Goal: Task Accomplishment & Management: Complete application form

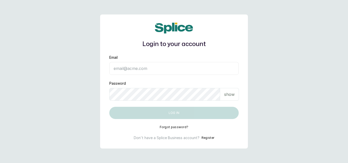
type input "[EMAIL_ADDRESS][DOMAIN_NAME]"
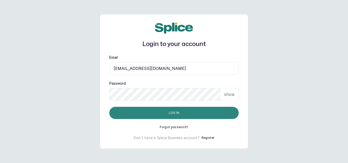
click at [186, 115] on button "Log in" at bounding box center [173, 113] width 129 height 12
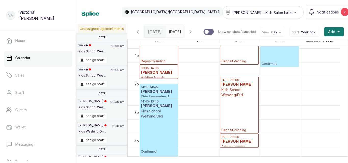
scroll to position [370, 0]
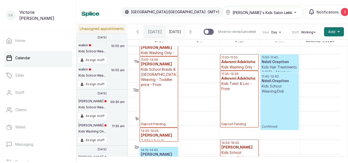
click at [174, 31] on input "text" at bounding box center [170, 30] width 8 height 9
type input "dd/MM/yyyy"
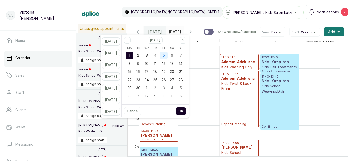
click at [165, 55] on span "5" at bounding box center [164, 55] width 2 height 4
click at [186, 111] on button "OK" at bounding box center [181, 111] width 11 height 8
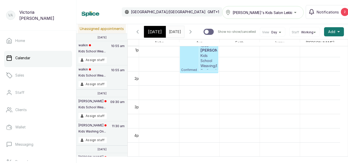
scroll to position [376, 0]
click at [317, 14] on span "Notifications" at bounding box center [328, 11] width 22 height 5
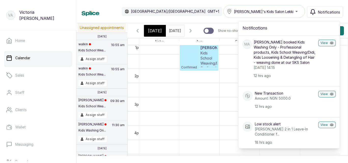
click at [318, 11] on button "Notifications" at bounding box center [325, 12] width 36 height 12
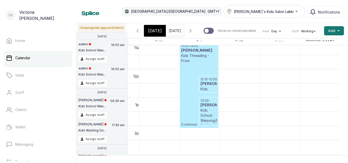
scroll to position [299, 0]
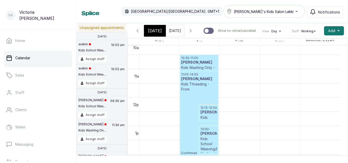
click at [172, 33] on span "[DATE]" at bounding box center [175, 30] width 12 height 5
click at [175, 33] on div "[DATE]" at bounding box center [175, 29] width 18 height 9
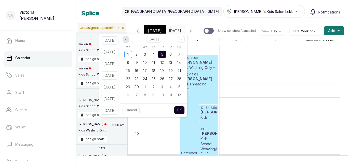
click at [127, 38] on icon "page previous" at bounding box center [125, 39] width 3 height 3
click at [129, 62] on span "4" at bounding box center [128, 62] width 2 height 4
click at [183, 108] on button "OK" at bounding box center [179, 110] width 11 height 8
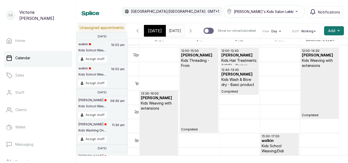
scroll to position [376, 0]
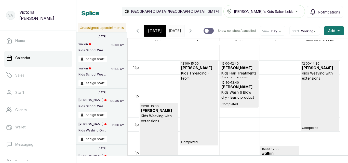
click at [174, 30] on input "[DATE]" at bounding box center [170, 29] width 8 height 9
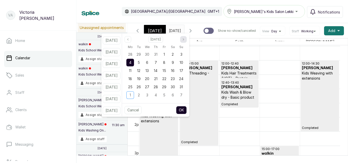
click at [187, 38] on button "Next month" at bounding box center [183, 39] width 7 height 7
click at [151, 89] on div "1" at bounding box center [147, 87] width 8 height 8
click at [129, 39] on icon "page previous" at bounding box center [127, 39] width 3 height 3
click at [165, 56] on span "5" at bounding box center [164, 54] width 2 height 4
click at [187, 108] on button "OK" at bounding box center [181, 110] width 11 height 8
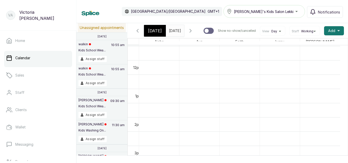
type input "[DATE]"
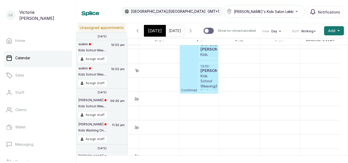
scroll to position [360, 0]
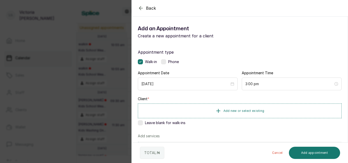
click at [167, 61] on div "Phone" at bounding box center [170, 61] width 18 height 5
click at [174, 105] on button "Add new or select existing" at bounding box center [240, 111] width 204 height 14
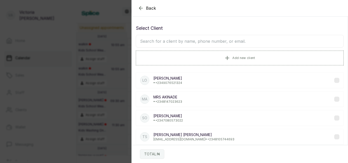
click at [191, 40] on input "text" at bounding box center [240, 41] width 208 height 13
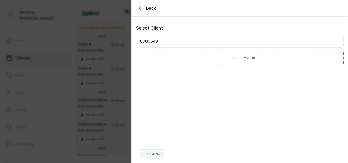
click at [146, 42] on input "0909549" at bounding box center [240, 41] width 208 height 13
type input "0809549"
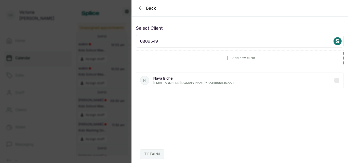
click at [172, 77] on p "[PERSON_NAME]" at bounding box center [193, 78] width 81 height 5
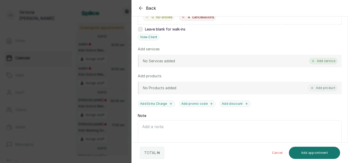
click at [322, 62] on button "Add service" at bounding box center [323, 61] width 29 height 7
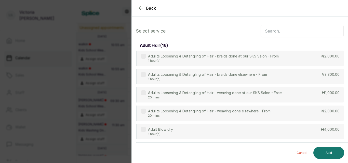
click at [281, 36] on input "text" at bounding box center [302, 31] width 83 height 13
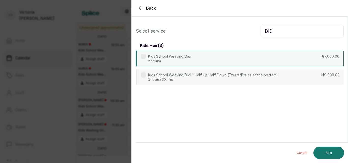
type input "DID"
click at [178, 55] on p "Kids School Weaving/Didi" at bounding box center [169, 56] width 43 height 5
click at [328, 155] on button "Add" at bounding box center [328, 153] width 31 height 12
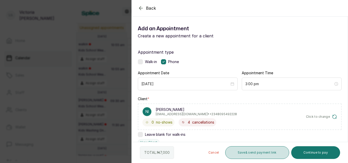
click at [249, 152] on button "Save & send payment link" at bounding box center [257, 153] width 64 height 13
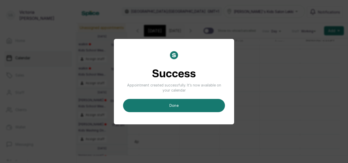
scroll to position [0, 4]
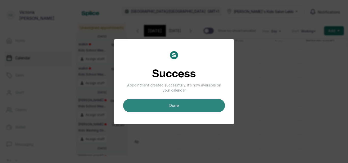
click at [176, 109] on button "done" at bounding box center [174, 105] width 102 height 13
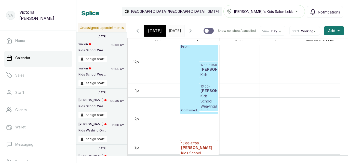
scroll to position [335, 0]
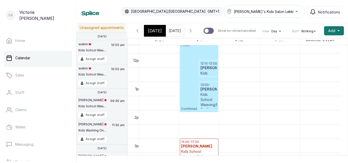
click at [156, 32] on span "[DATE]" at bounding box center [155, 31] width 14 height 6
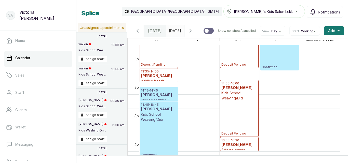
scroll to position [362, 0]
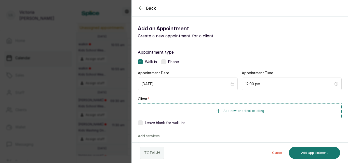
click at [308, 71] on div "Appointment Time 12:00 pm" at bounding box center [292, 81] width 100 height 20
click at [168, 63] on div "Phone" at bounding box center [170, 61] width 18 height 5
click at [235, 109] on span "Add new or select existing" at bounding box center [243, 111] width 41 height 4
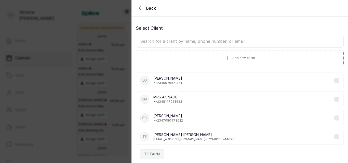
click at [164, 42] on input "text" at bounding box center [240, 41] width 208 height 13
type input "JAIRA"
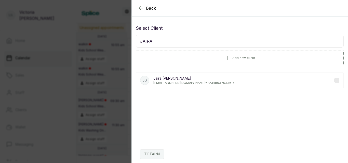
click at [189, 84] on p "[EMAIL_ADDRESS][DOMAIN_NAME] • [PHONE_NUMBER]" at bounding box center [193, 83] width 81 height 4
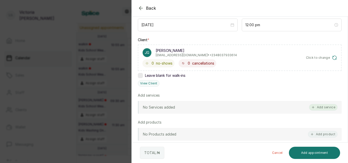
click at [315, 107] on button "Add service" at bounding box center [323, 107] width 29 height 7
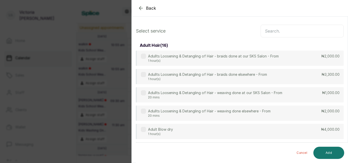
click at [293, 28] on input "text" at bounding box center [302, 31] width 83 height 13
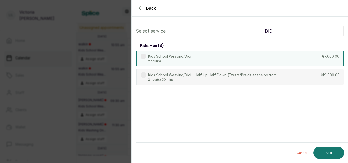
type input "DIDI"
click at [150, 60] on p "2 hour(s)" at bounding box center [169, 61] width 43 height 4
click at [327, 151] on button "Add" at bounding box center [328, 153] width 31 height 12
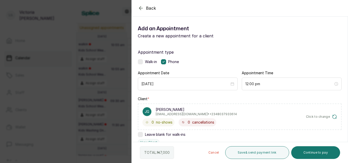
scroll to position [142, 0]
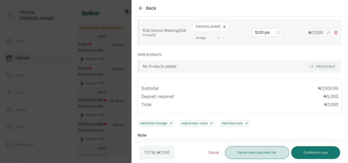
click at [262, 148] on button "Save & send payment link" at bounding box center [257, 153] width 64 height 13
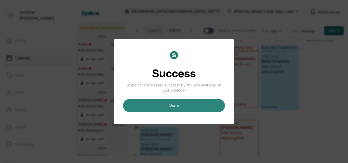
click at [177, 109] on button "done" at bounding box center [174, 105] width 102 height 13
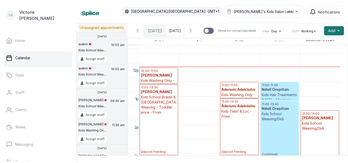
scroll to position [277, 0]
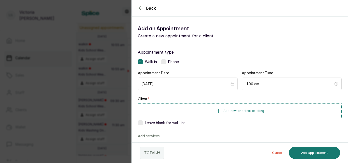
click at [163, 62] on label at bounding box center [163, 61] width 5 height 5
click at [248, 111] on span "Add new or select existing" at bounding box center [243, 111] width 41 height 4
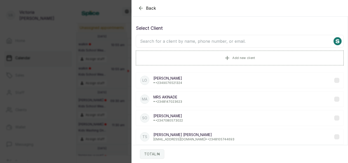
click at [218, 44] on input "text" at bounding box center [240, 41] width 208 height 13
click at [217, 43] on input "text" at bounding box center [240, 41] width 208 height 13
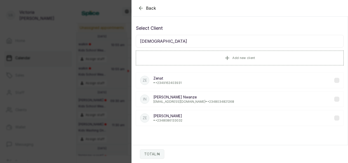
click at [161, 36] on input "[DEMOGRAPHIC_DATA]" at bounding box center [240, 41] width 208 height 13
type input "Z"
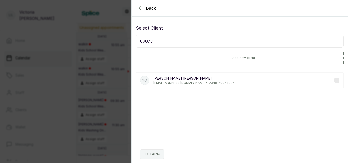
type input "09073"
click at [140, 7] on icon "button" at bounding box center [140, 7] width 3 height 3
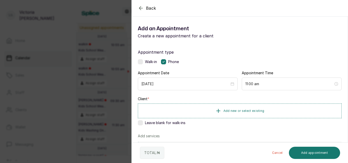
click at [140, 7] on icon "button" at bounding box center [140, 7] width 3 height 3
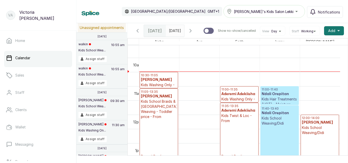
click at [171, 31] on input "[DATE]" at bounding box center [170, 29] width 8 height 9
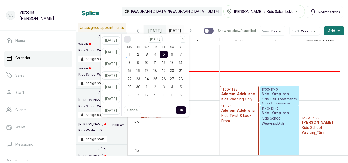
click at [131, 40] on button "Previous month" at bounding box center [127, 39] width 7 height 7
click at [140, 70] on span "15" at bounding box center [138, 71] width 4 height 4
click at [186, 109] on button "OK" at bounding box center [181, 110] width 11 height 8
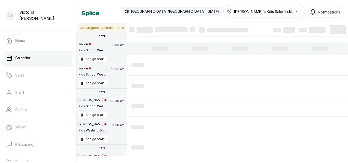
scroll to position [0, 2]
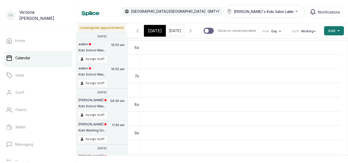
click at [169, 32] on input "[DATE]" at bounding box center [170, 29] width 8 height 9
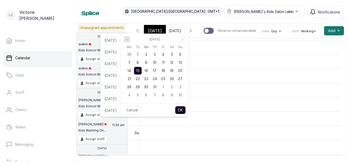
click at [128, 38] on icon "page previous" at bounding box center [126, 39] width 3 height 3
click at [184, 68] on div "15" at bounding box center [181, 71] width 8 height 8
click at [186, 111] on button "OK" at bounding box center [180, 110] width 11 height 8
type input "[DATE]"
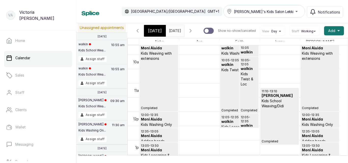
scroll to position [286, 0]
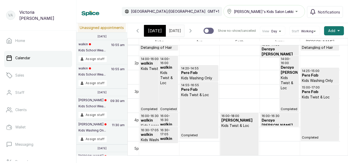
click at [201, 97] on p "Kids Twist & Loc" at bounding box center [199, 95] width 36 height 5
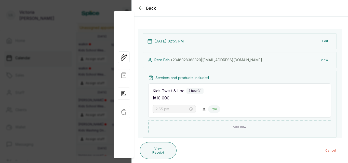
click at [141, 9] on icon "button" at bounding box center [141, 8] width 6 height 6
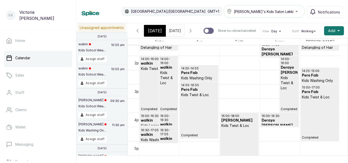
click at [141, 9] on div "[GEOGRAPHIC_DATA]/[GEOGRAPHIC_DATA] GMT+1" at bounding box center [172, 11] width 100 height 9
click at [271, 128] on p "Kids Loosening & Detangling of Hair" at bounding box center [280, 133] width 36 height 10
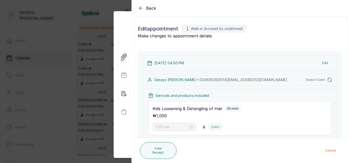
type input "4:00 pm"
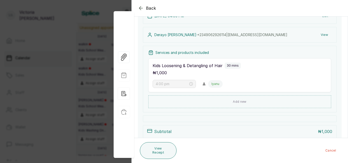
click at [139, 6] on icon "button" at bounding box center [141, 8] width 6 height 6
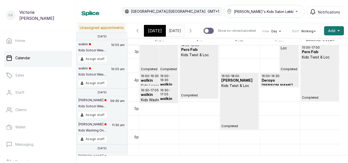
scroll to position [436, 0]
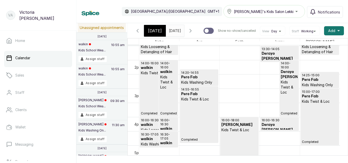
click at [149, 96] on div "14:00 - 16:00 walkin Kids Twist & Loc Completed" at bounding box center [159, 88] width 36 height 54
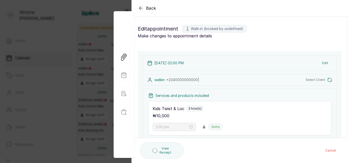
type input "2:00 pm"
click at [141, 8] on icon "button" at bounding box center [141, 8] width 6 height 6
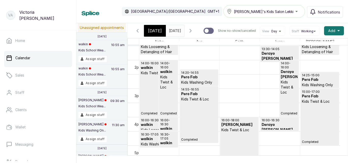
click at [174, 27] on input "[DATE]" at bounding box center [170, 29] width 8 height 9
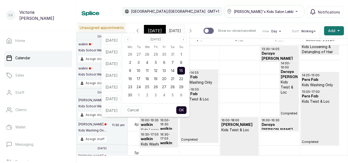
click at [174, 35] on div "[DATE] Mo Tu We Th Fr Sa Su 26 27 28 29 30 31 1 2 3 4 5 6 7 8 9 10 11 12 13 14 …" at bounding box center [155, 69] width 67 height 70
click at [150, 29] on div "[DATE]" at bounding box center [155, 31] width 22 height 12
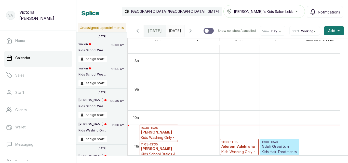
scroll to position [240, 0]
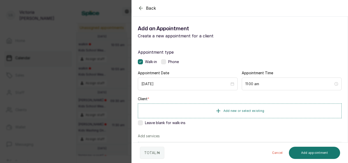
click at [160, 62] on div "Walk-in Phone" at bounding box center [240, 61] width 204 height 5
click at [164, 62] on label at bounding box center [163, 61] width 5 height 5
click at [238, 110] on span "Add new or select existing" at bounding box center [243, 111] width 41 height 4
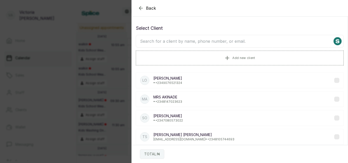
click at [199, 39] on input "text" at bounding box center [240, 41] width 208 height 13
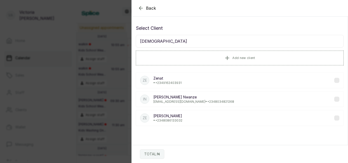
type input "ZENA"
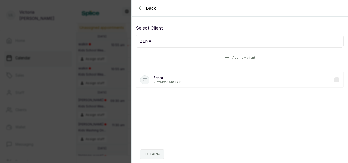
click at [241, 57] on span "Add new client" at bounding box center [243, 58] width 23 height 4
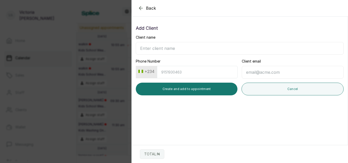
click at [176, 45] on input "Client name" at bounding box center [240, 48] width 208 height 13
type input "ZENAT"
click at [177, 71] on input "Phone Number" at bounding box center [197, 72] width 81 height 12
click at [171, 74] on input "9073833639" at bounding box center [197, 72] width 81 height 12
click at [178, 74] on input "90732833639" at bounding box center [197, 72] width 81 height 12
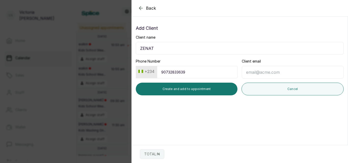
type input "9073283639"
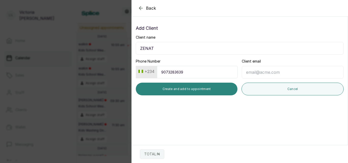
click at [201, 89] on button "Create and add to appointment" at bounding box center [187, 89] width 102 height 13
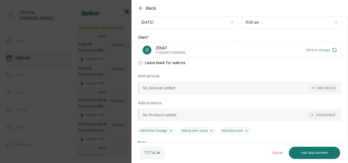
scroll to position [65, 0]
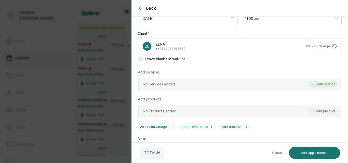
click at [321, 86] on button "Add service" at bounding box center [323, 84] width 29 height 7
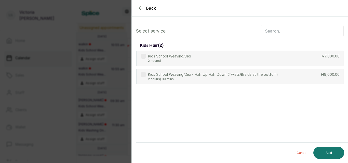
scroll to position [0, 0]
click at [292, 29] on input "text" at bounding box center [302, 31] width 83 height 13
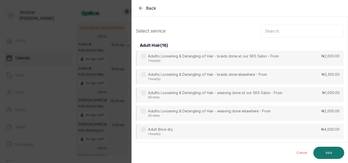
click at [283, 33] on input "text" at bounding box center [302, 31] width 83 height 13
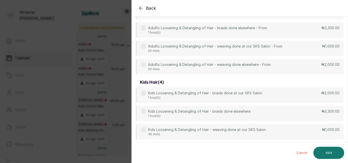
scroll to position [47, 0]
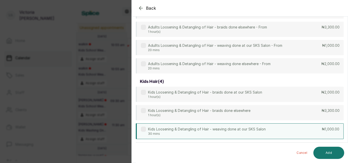
click at [150, 130] on p "Kids Loosening & Detangling of Hair - weaving done at our SKS Salon" at bounding box center [207, 129] width 118 height 5
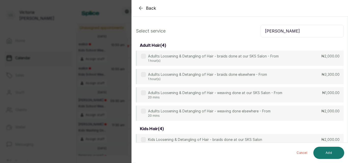
click at [304, 31] on input "[PERSON_NAME]" at bounding box center [302, 31] width 83 height 13
type input "L"
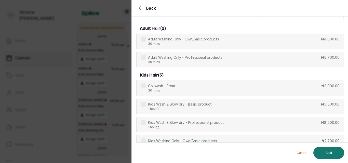
scroll to position [48, 0]
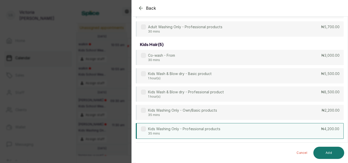
click at [151, 129] on p "Kids Washing Only - Professional products" at bounding box center [184, 129] width 72 height 5
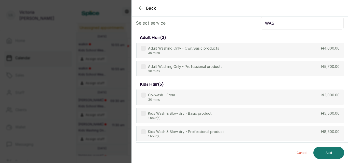
scroll to position [0, 0]
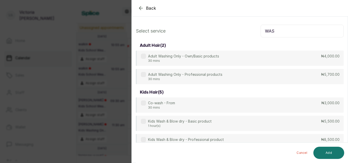
click at [279, 34] on input "WAS" at bounding box center [302, 31] width 83 height 13
type input "W"
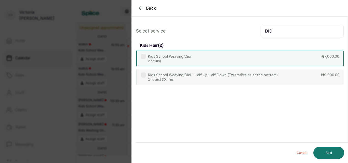
type input "DID"
click at [138, 60] on div "Kids School Weaving/Didi 2 hour(s) ₦7,000.00" at bounding box center [240, 59] width 208 height 16
click at [325, 152] on button "Add" at bounding box center [328, 153] width 31 height 12
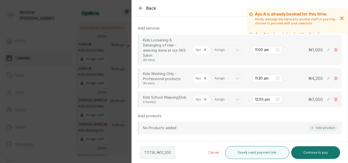
scroll to position [111, 0]
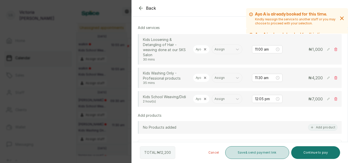
click at [244, 150] on button "Save & send payment link" at bounding box center [257, 153] width 64 height 13
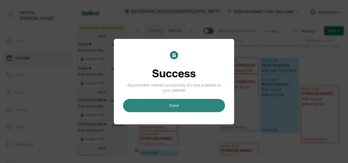
click at [172, 106] on button "done" at bounding box center [174, 105] width 102 height 13
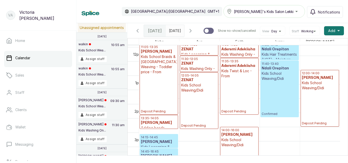
scroll to position [312, 0]
